Goal: Task Accomplishment & Management: Use online tool/utility

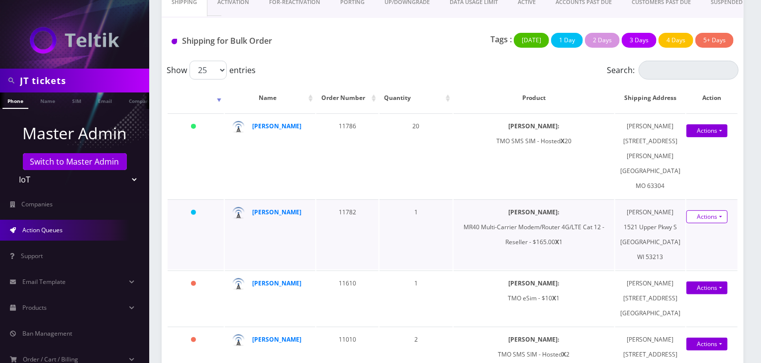
click at [698, 223] on link "Actions" at bounding box center [706, 216] width 41 height 13
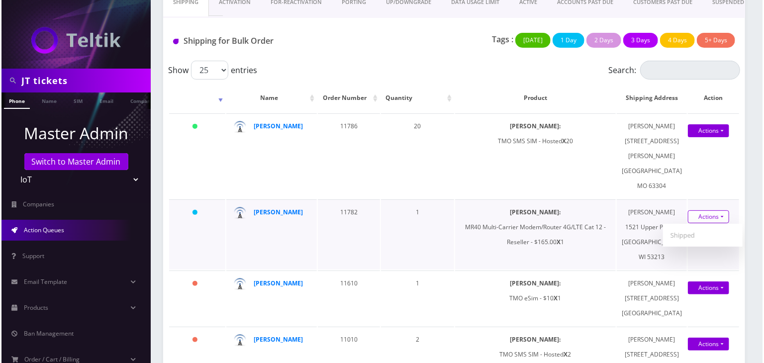
scroll to position [249, 0]
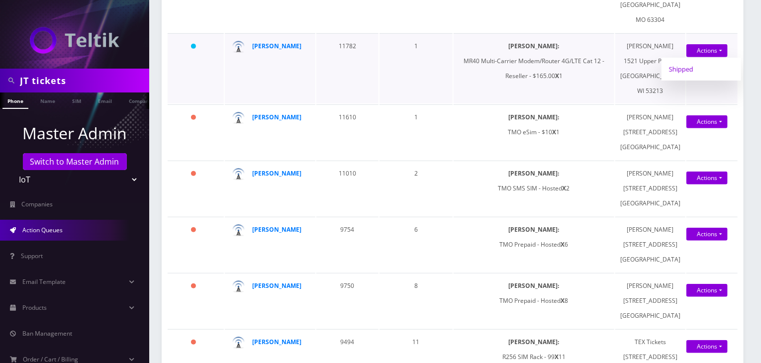
click at [678, 77] on link "Shipped" at bounding box center [701, 69] width 80 height 15
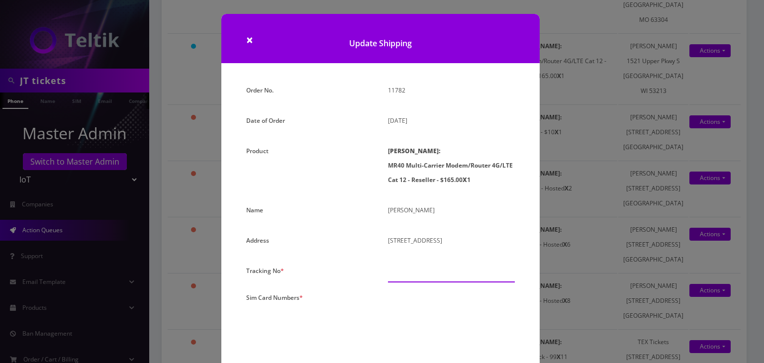
click at [431, 274] on input "text" at bounding box center [451, 273] width 127 height 19
paste input "393813233759"
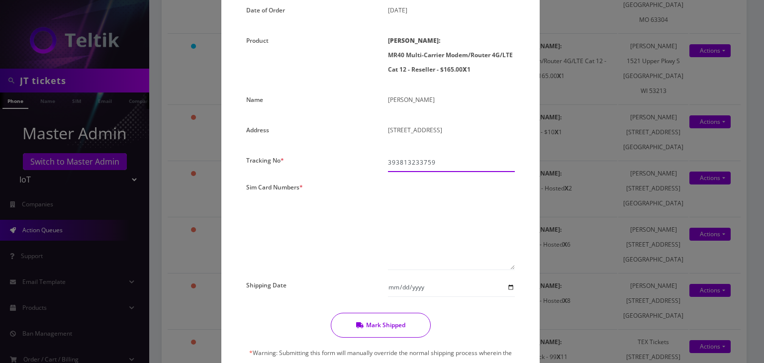
scroll to position [166, 0]
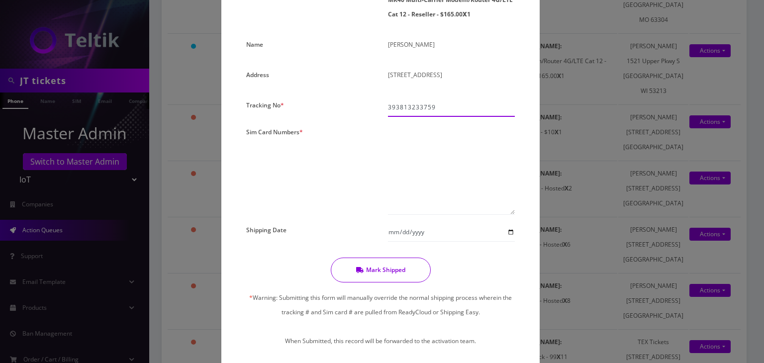
type input "393813233759"
click at [392, 173] on textarea at bounding box center [451, 170] width 127 height 90
paste textarea "0000000000000000"
type textarea "00000000000000011242"
click at [508, 234] on input "Shipping Date" at bounding box center [451, 232] width 127 height 19
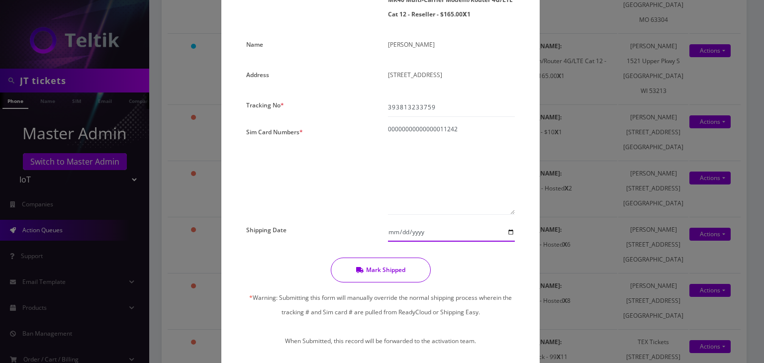
type input "2025-10-02"
click at [389, 261] on button "Mark Shipped" at bounding box center [381, 270] width 100 height 25
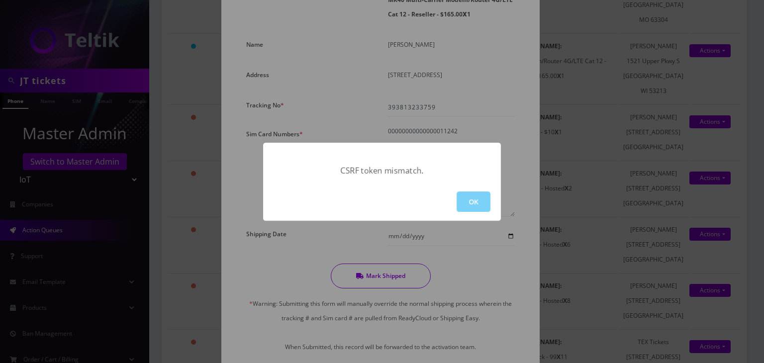
drag, startPoint x: 469, startPoint y: 196, endPoint x: 461, endPoint y: 195, distance: 7.5
click at [469, 195] on button "OK" at bounding box center [474, 201] width 34 height 20
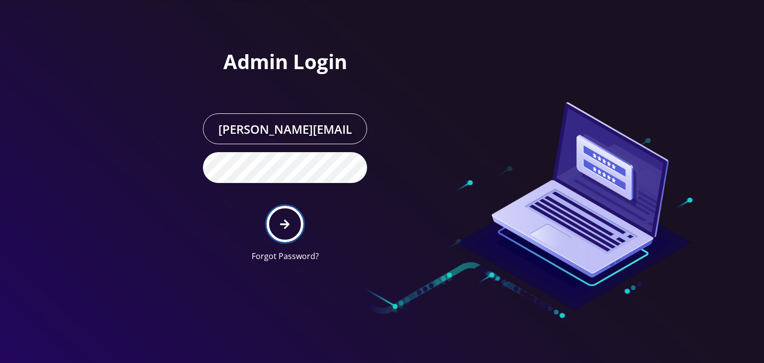
click at [281, 223] on icon "submit" at bounding box center [284, 223] width 9 height 9
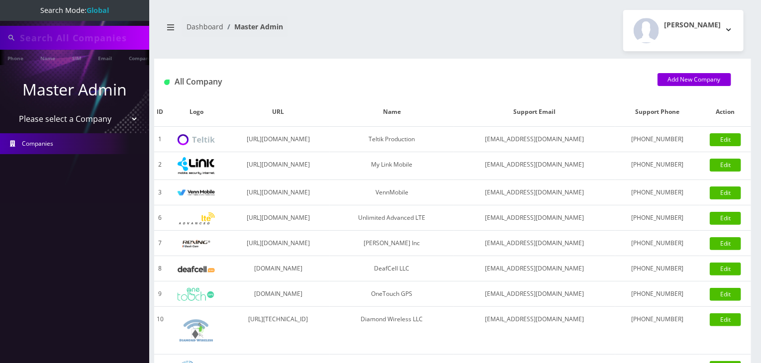
drag, startPoint x: 83, startPoint y: 120, endPoint x: 82, endPoint y: 127, distance: 6.5
click at [83, 120] on select "Please select a Company Teltik Production My Link Mobile VennMobile Unlimited A…" at bounding box center [74, 118] width 127 height 19
type input "JT tickets"
select select "13"
click at [11, 110] on select "Please select a Company Teltik Production My Link Mobile VennMobile Unlimited A…" at bounding box center [74, 119] width 127 height 19
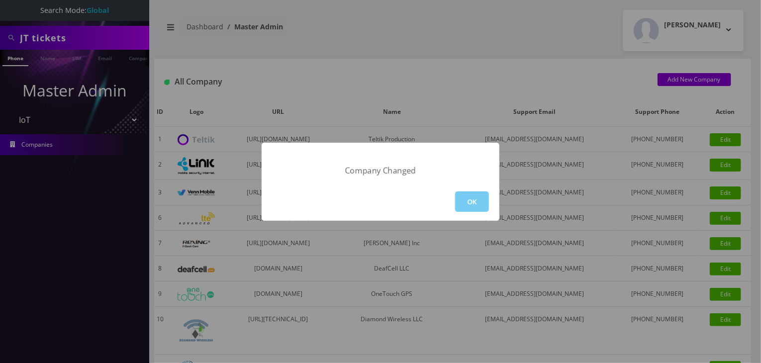
click at [467, 206] on button "OK" at bounding box center [472, 201] width 34 height 20
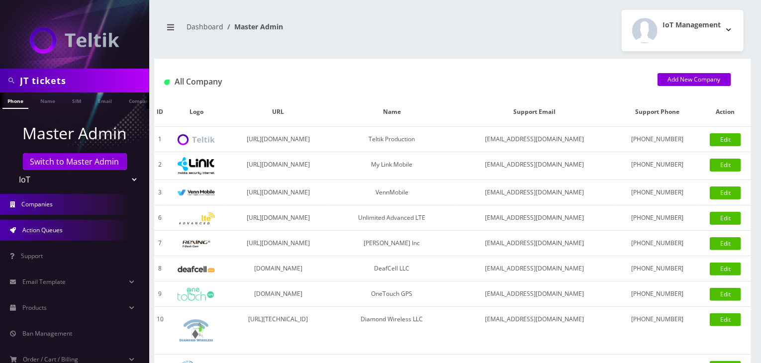
click at [76, 230] on link "Action Queues" at bounding box center [74, 230] width 149 height 21
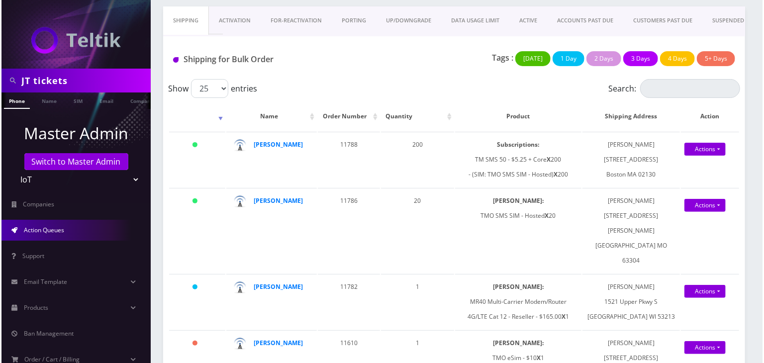
scroll to position [83, 0]
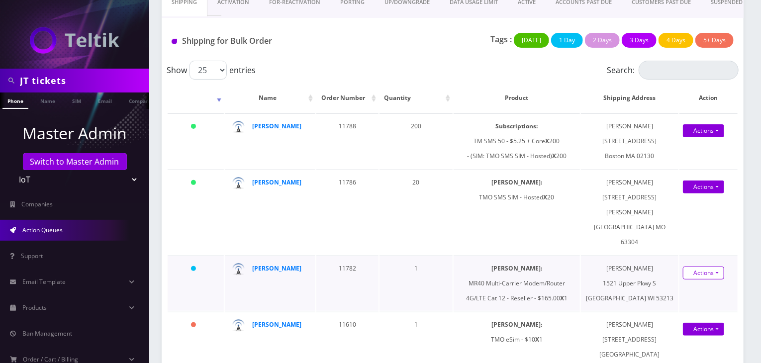
click at [694, 267] on link "Actions" at bounding box center [703, 273] width 41 height 13
click at [686, 284] on link "Shipped" at bounding box center [701, 291] width 80 height 15
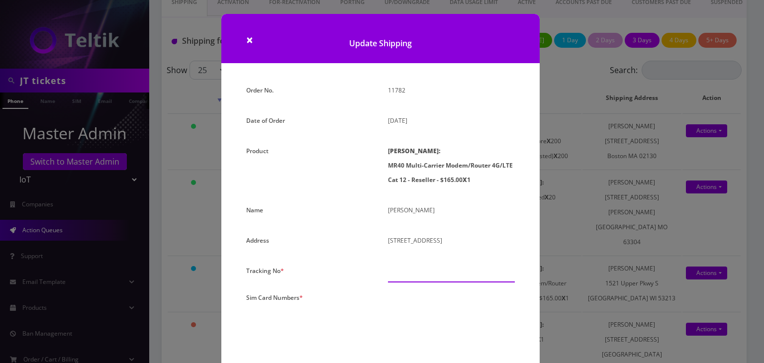
click at [429, 273] on input "text" at bounding box center [451, 273] width 127 height 19
click at [410, 301] on textarea at bounding box center [451, 335] width 127 height 90
paste textarea "0000000000000000"
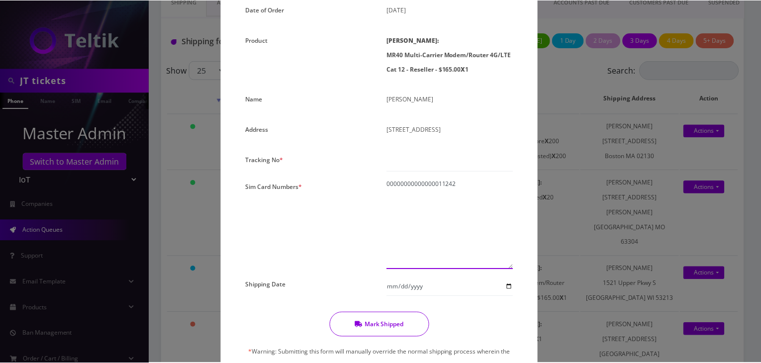
scroll to position [166, 0]
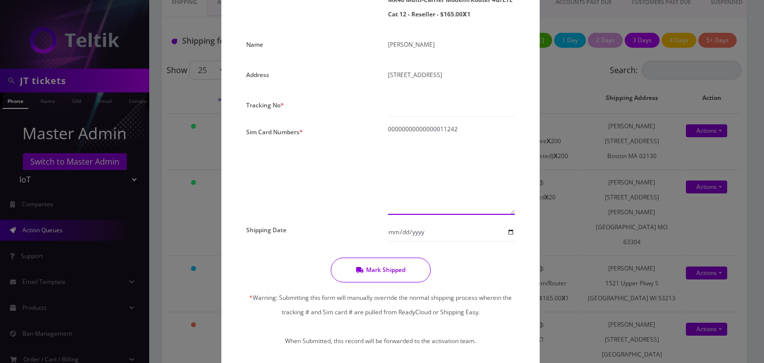
type textarea "00000000000000011242"
click at [413, 105] on input "text" at bounding box center [451, 107] width 127 height 19
paste input "393813233759"
type input "393813233759"
click at [510, 233] on input "Shipping Date" at bounding box center [451, 232] width 127 height 19
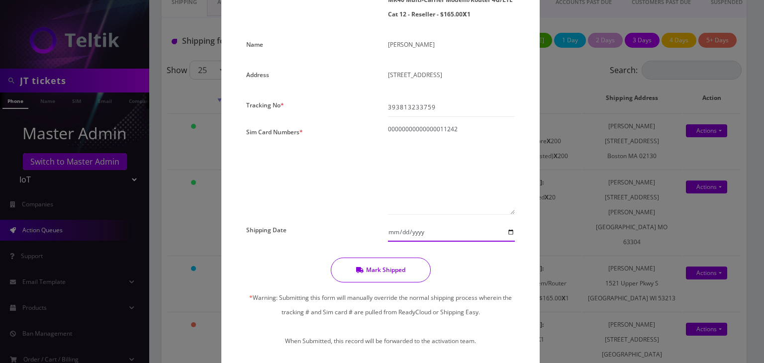
type input "2025-10-01"
click at [397, 272] on button "Mark Shipped" at bounding box center [381, 270] width 100 height 25
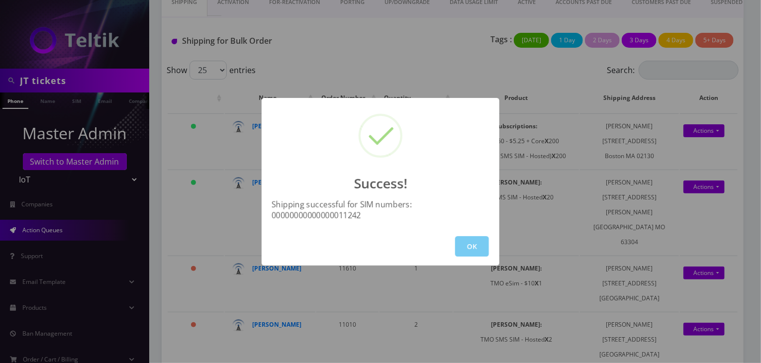
click at [472, 245] on button "OK" at bounding box center [472, 246] width 34 height 20
